Goal: Find specific page/section: Find specific page/section

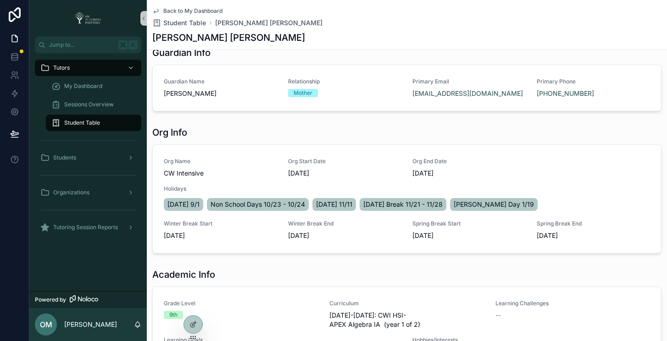
scroll to position [107, 0]
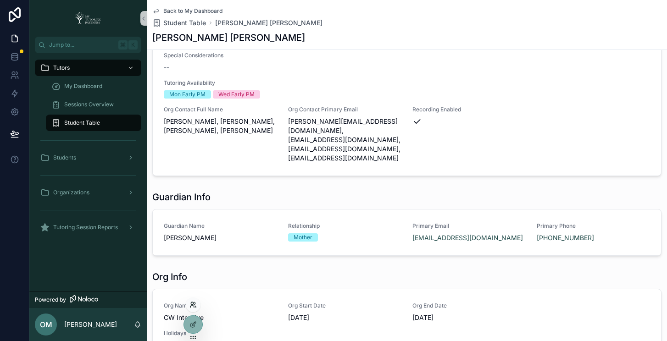
click at [195, 307] on icon at bounding box center [193, 304] width 7 height 7
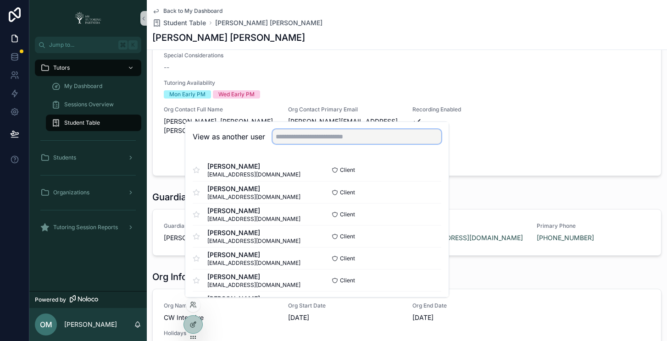
click at [312, 139] on input "text" at bounding box center [357, 136] width 169 height 15
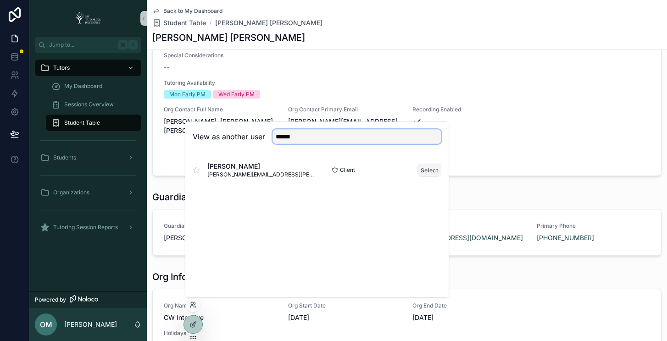
type input "******"
click at [423, 171] on button "Select" at bounding box center [430, 170] width 24 height 13
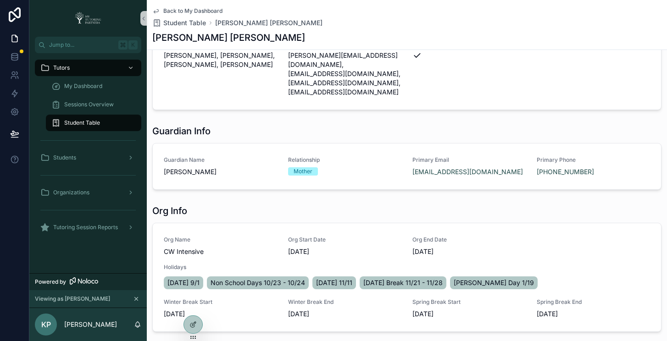
scroll to position [183, 0]
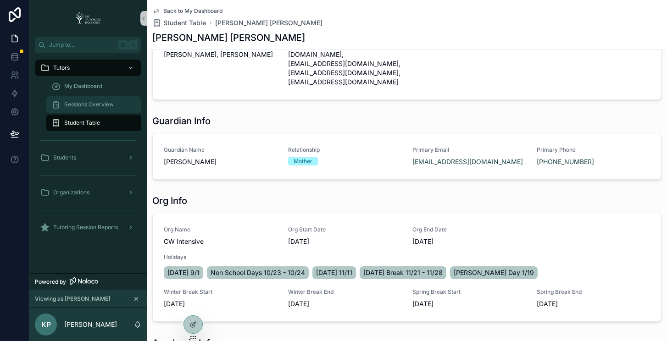
click at [89, 104] on span "Sessions Overview" at bounding box center [89, 104] width 50 height 7
